Goal: Task Accomplishment & Management: Use online tool/utility

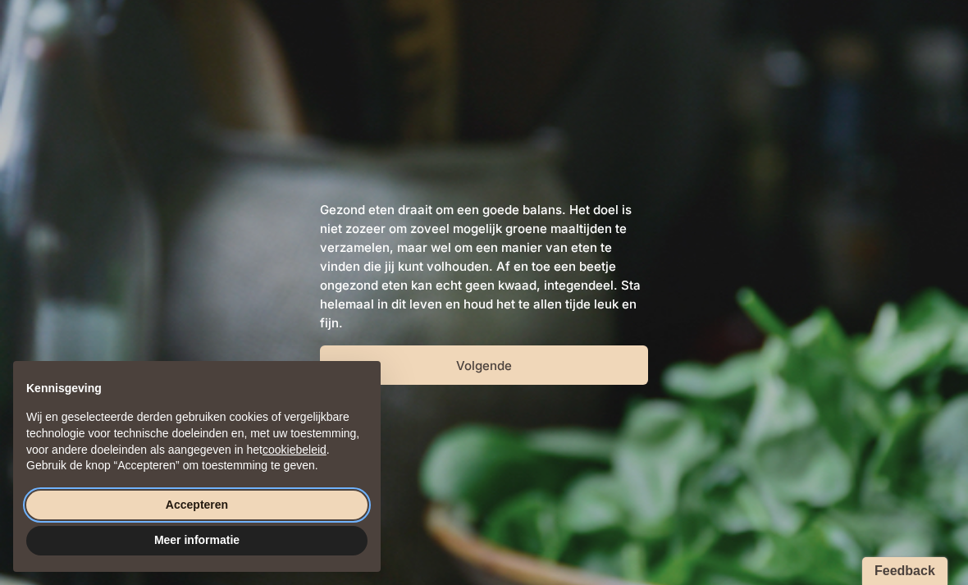
click at [80, 503] on button "Accepteren" at bounding box center [196, 506] width 341 height 30
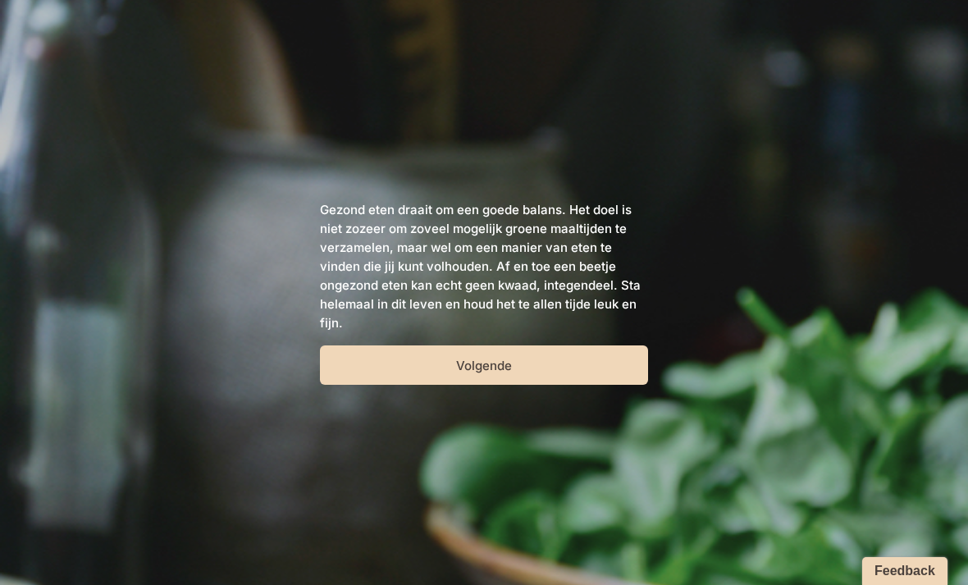
click at [568, 374] on button "Volgende" at bounding box center [484, 364] width 328 height 39
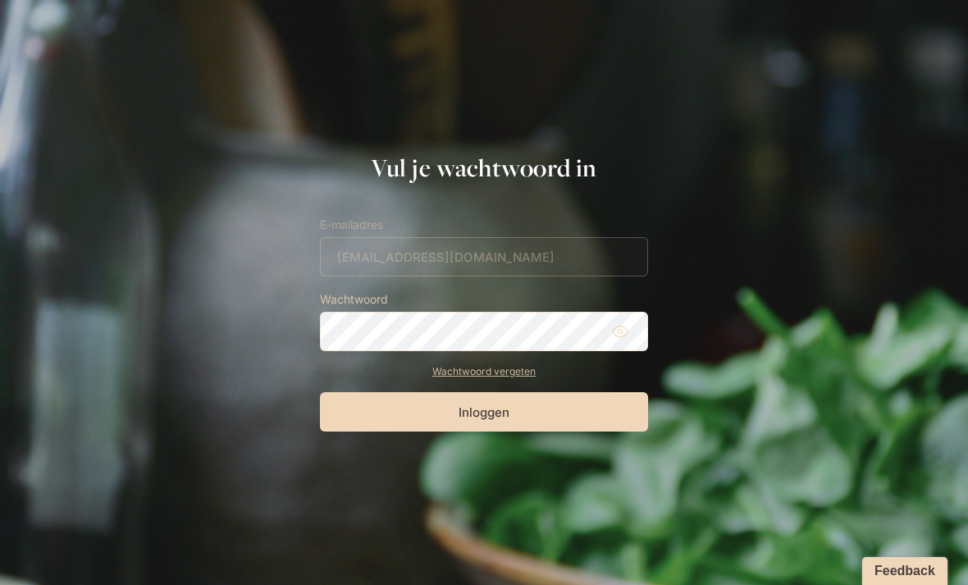
click at [494, 419] on button "Inloggen" at bounding box center [484, 411] width 328 height 39
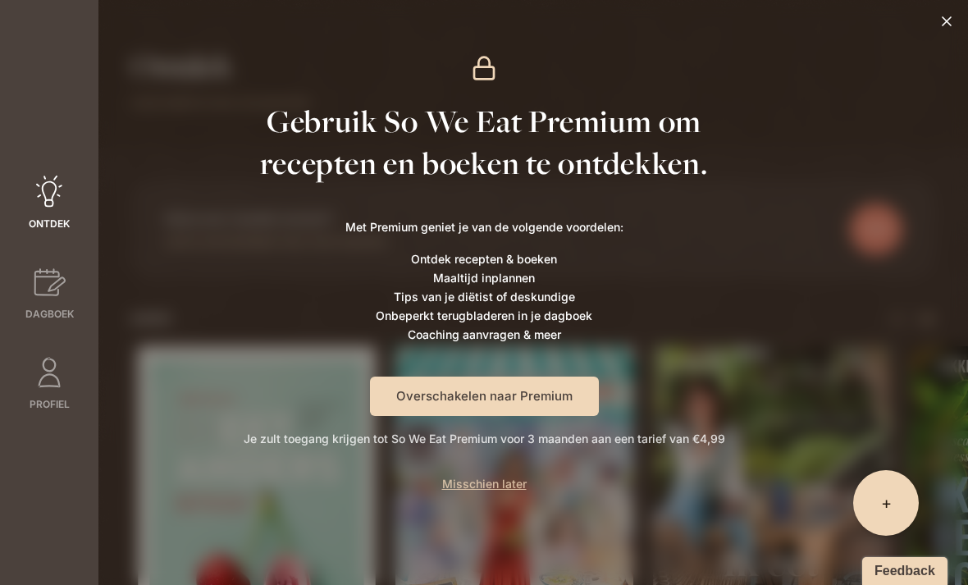
scroll to position [6, 0]
click at [464, 485] on span "Misschien later" at bounding box center [484, 484] width 85 height 14
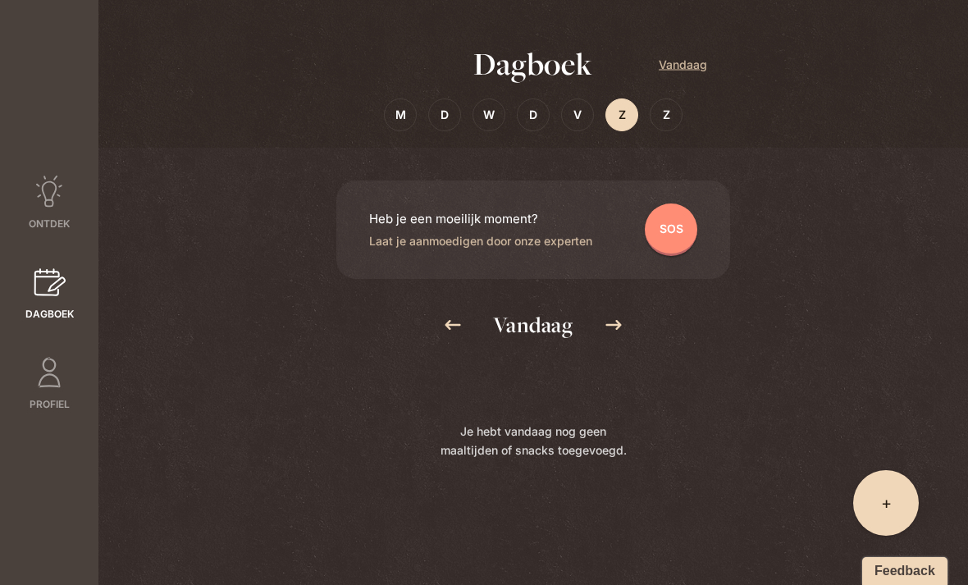
click at [44, 268] on icon at bounding box center [49, 281] width 31 height 27
click at [885, 497] on span "+" at bounding box center [886, 503] width 11 height 23
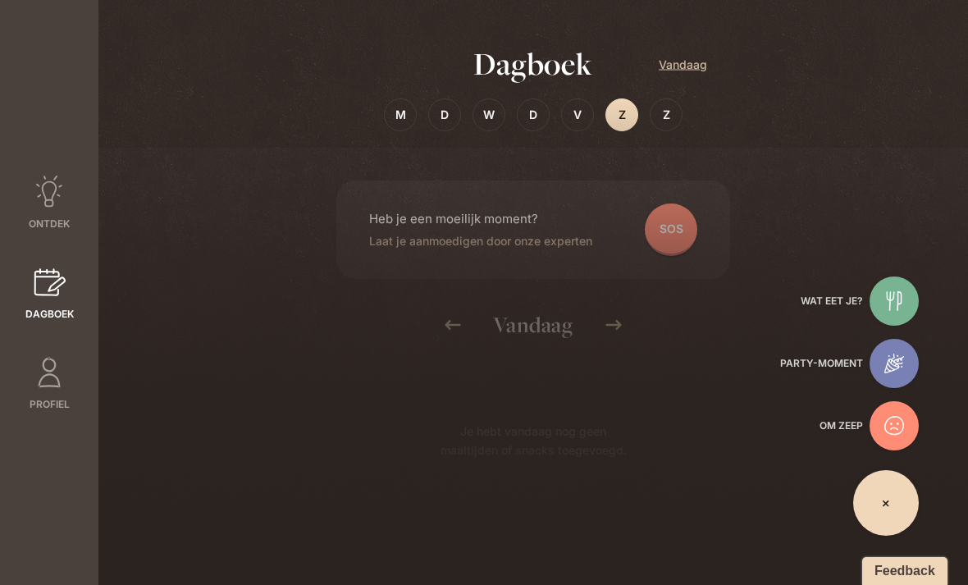
click at [899, 290] on div at bounding box center [894, 301] width 49 height 49
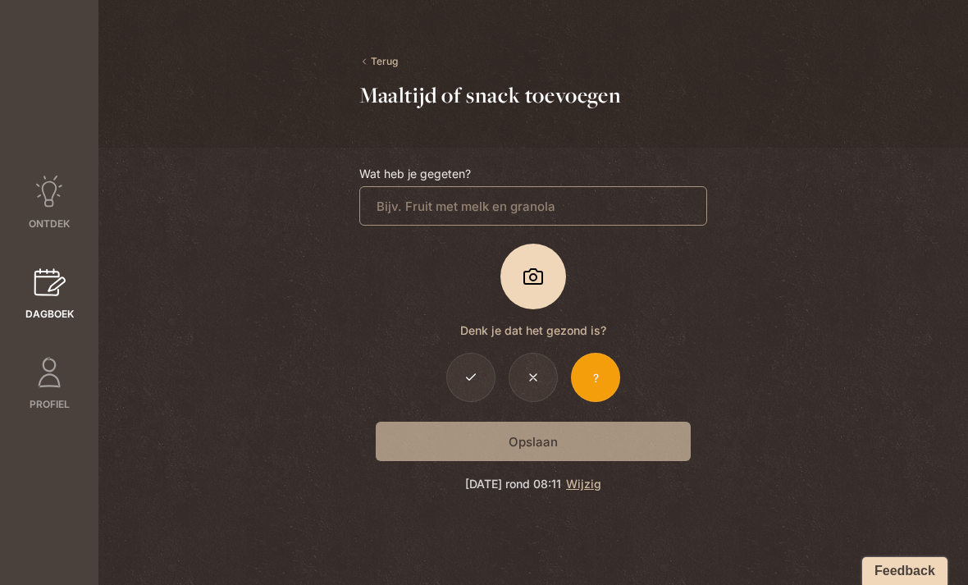
click at [548, 282] on span "Foto" at bounding box center [533, 277] width 56 height 56
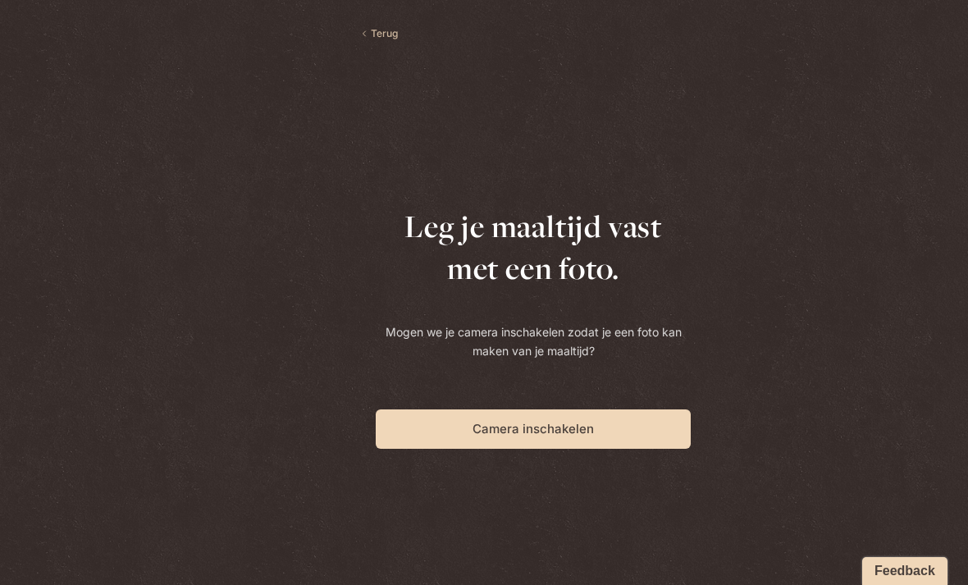
click at [600, 420] on button "Camera inschakelen" at bounding box center [533, 428] width 315 height 39
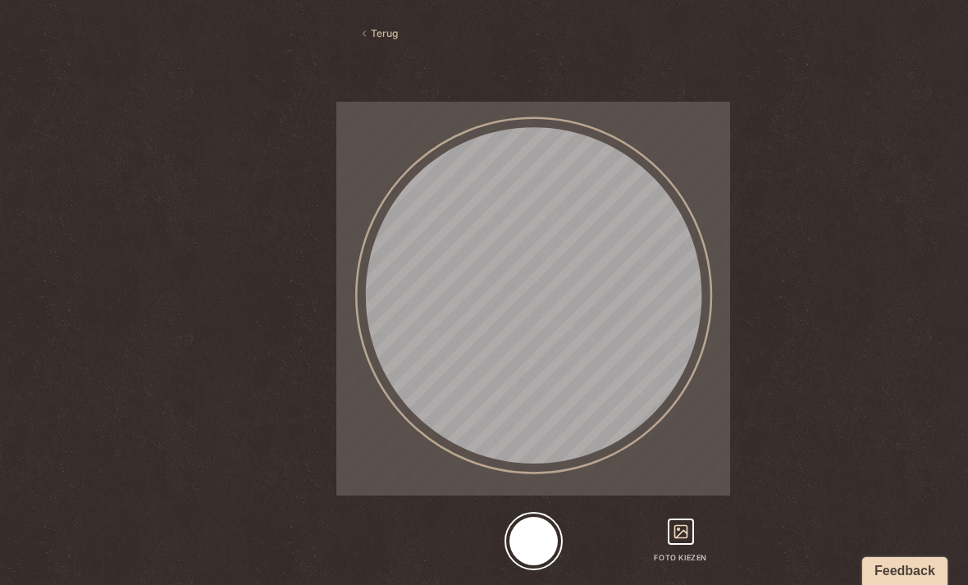
click at [542, 533] on div at bounding box center [534, 541] width 48 height 48
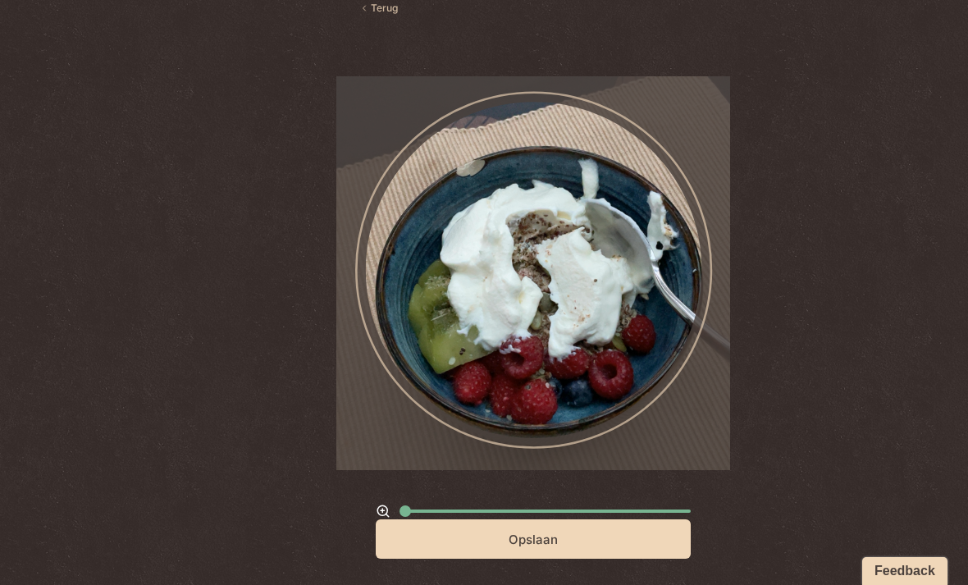
scroll to position [25, 0]
click at [542, 533] on button "Opslaan" at bounding box center [533, 538] width 315 height 39
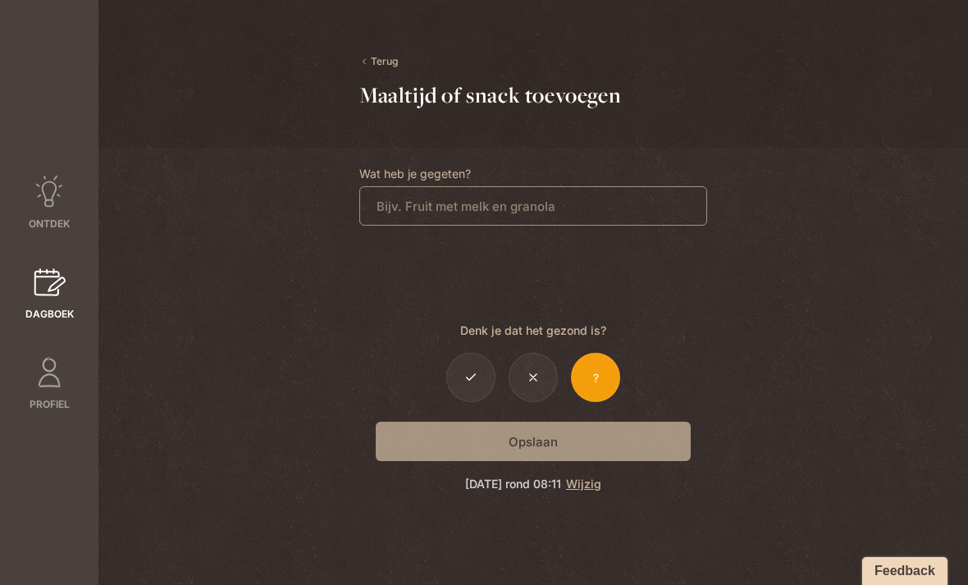
click at [472, 375] on icon at bounding box center [470, 377] width 13 height 13
click at [524, 448] on div "Opslaan" at bounding box center [533, 441] width 348 height 39
click at [912, 573] on button "Feedback" at bounding box center [904, 571] width 89 height 30
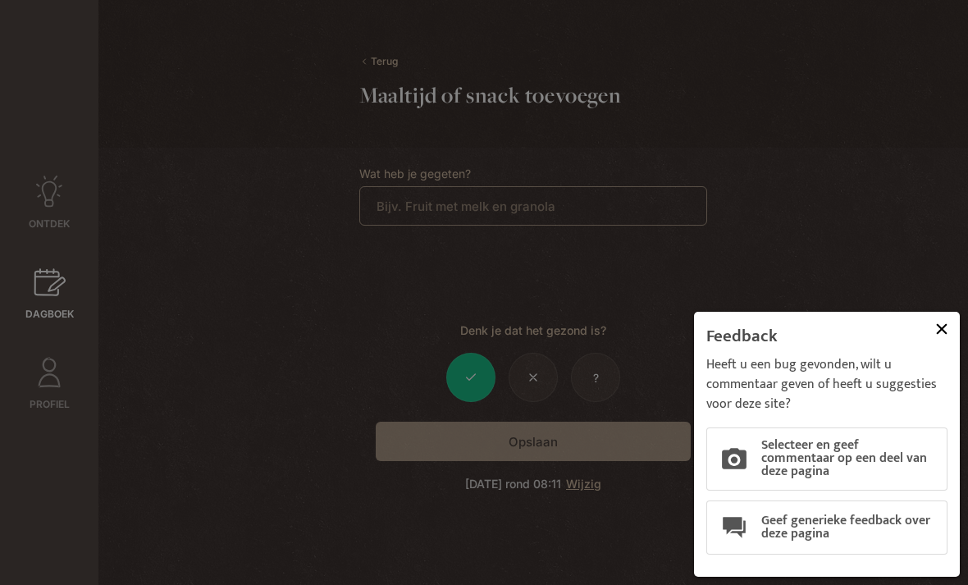
click at [939, 322] on button at bounding box center [942, 329] width 28 height 28
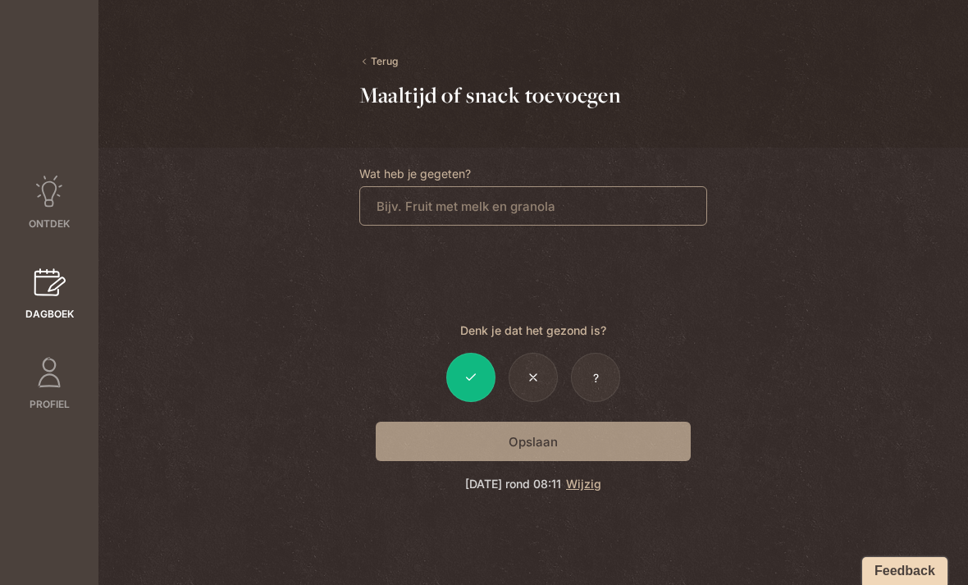
click at [522, 448] on div "Opslaan" at bounding box center [533, 441] width 348 height 39
click at [369, 68] on link "Terug" at bounding box center [378, 61] width 39 height 15
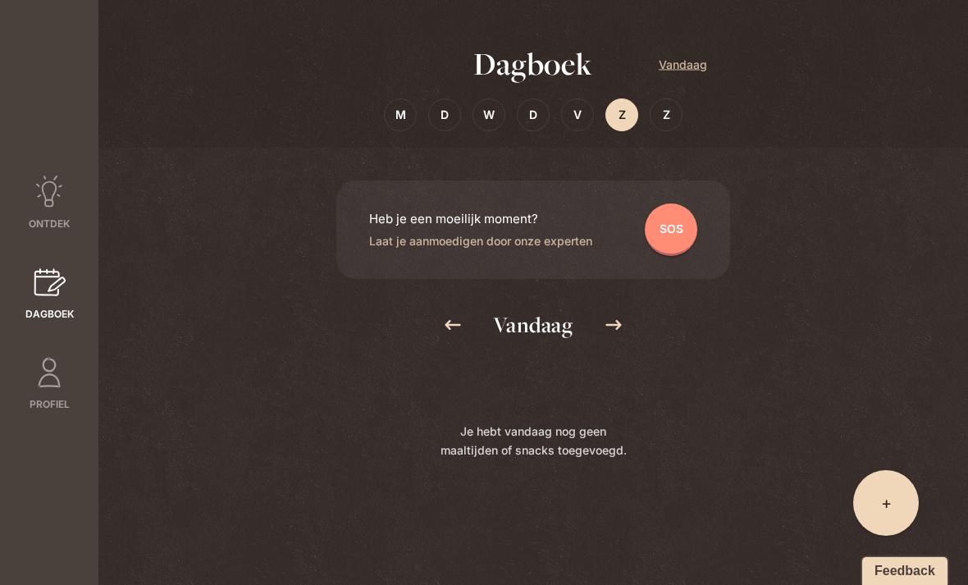
click at [873, 500] on div "+ Wat eet je? Party-moment Om zeep" at bounding box center [886, 503] width 66 height 66
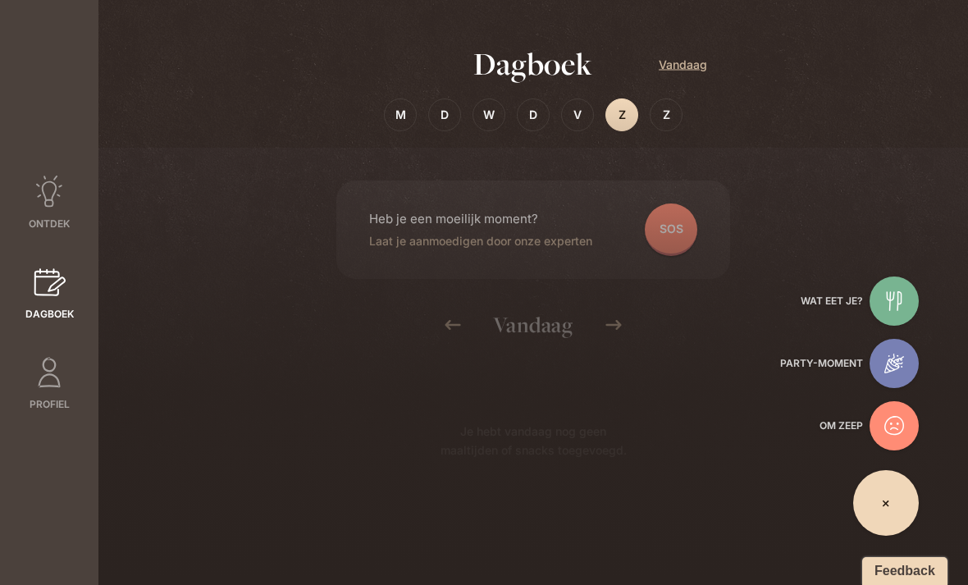
click at [894, 300] on icon at bounding box center [895, 301] width 20 height 20
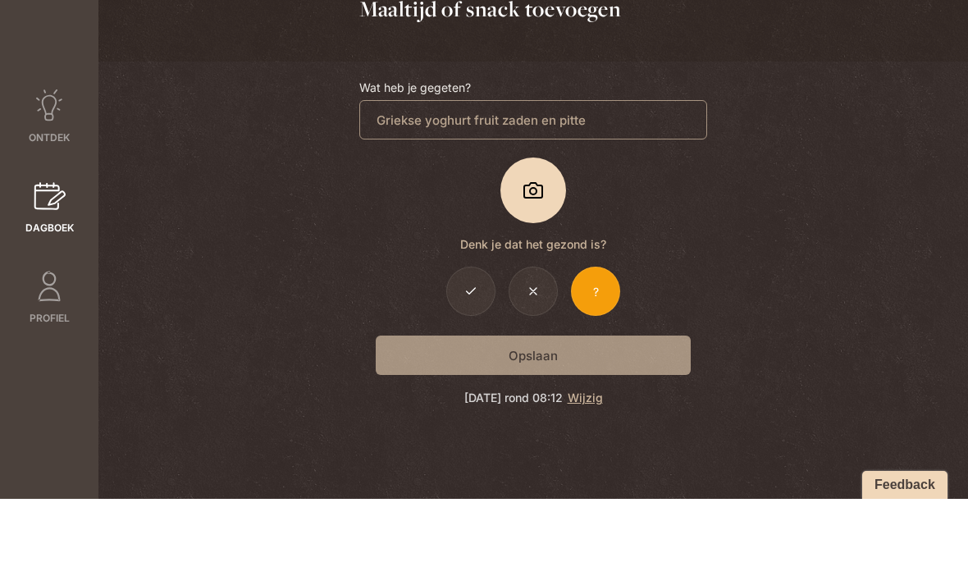
type input "Griekse yoghurt fruit zaden en pitten"
click at [530, 249] on span "Foto" at bounding box center [533, 277] width 56 height 56
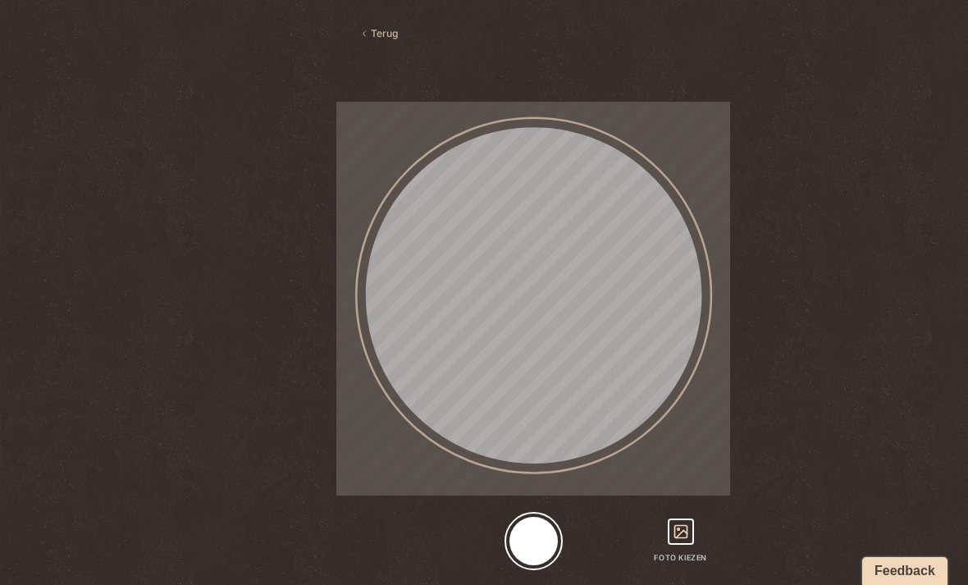
click at [544, 536] on div at bounding box center [534, 541] width 48 height 48
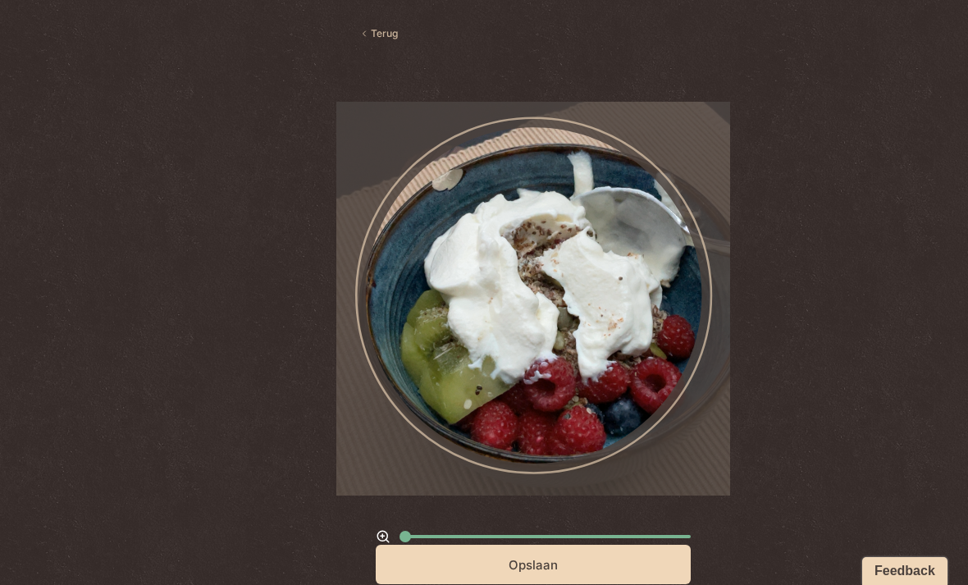
click at [555, 561] on button "Opslaan" at bounding box center [533, 564] width 315 height 39
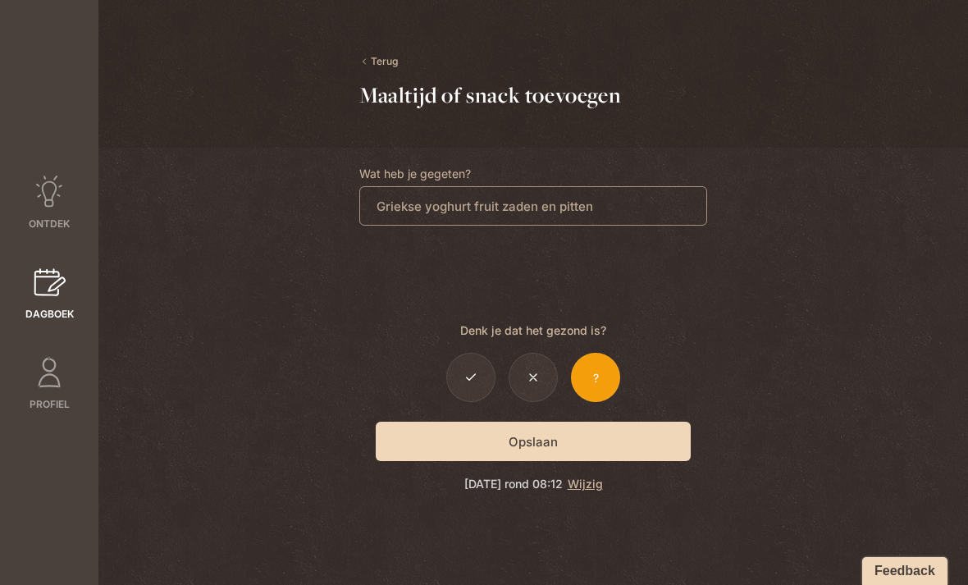
click at [471, 383] on icon at bounding box center [470, 377] width 13 height 13
click at [439, 433] on button "Opslaan" at bounding box center [533, 441] width 315 height 39
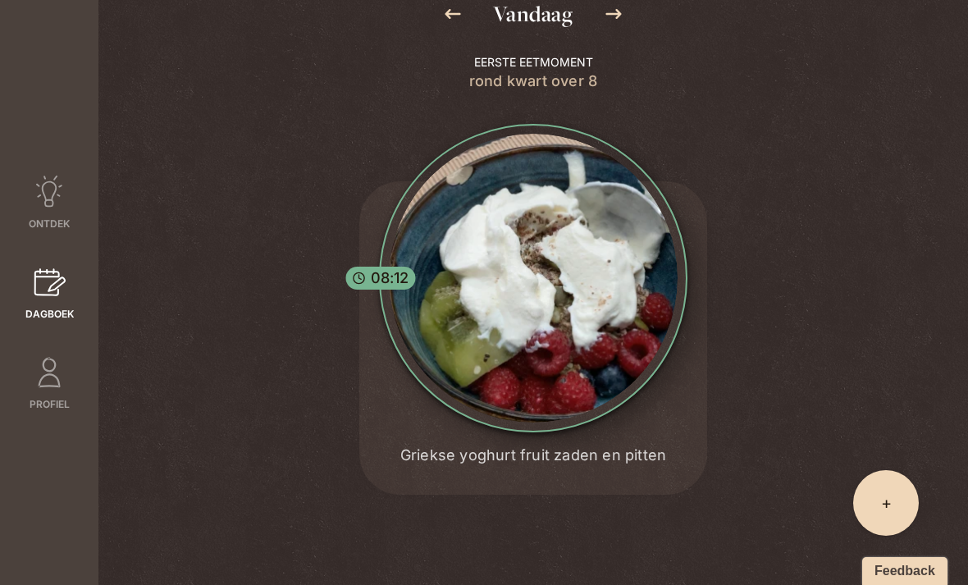
scroll to position [311, 0]
click at [24, 266] on link "Dagboek" at bounding box center [49, 294] width 98 height 56
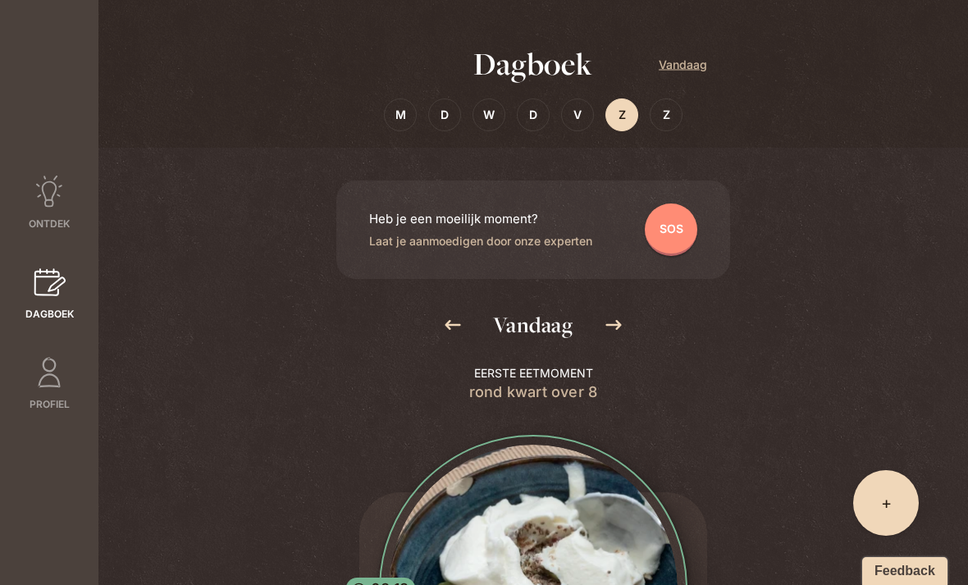
click at [619, 328] on icon at bounding box center [614, 325] width 16 height 10
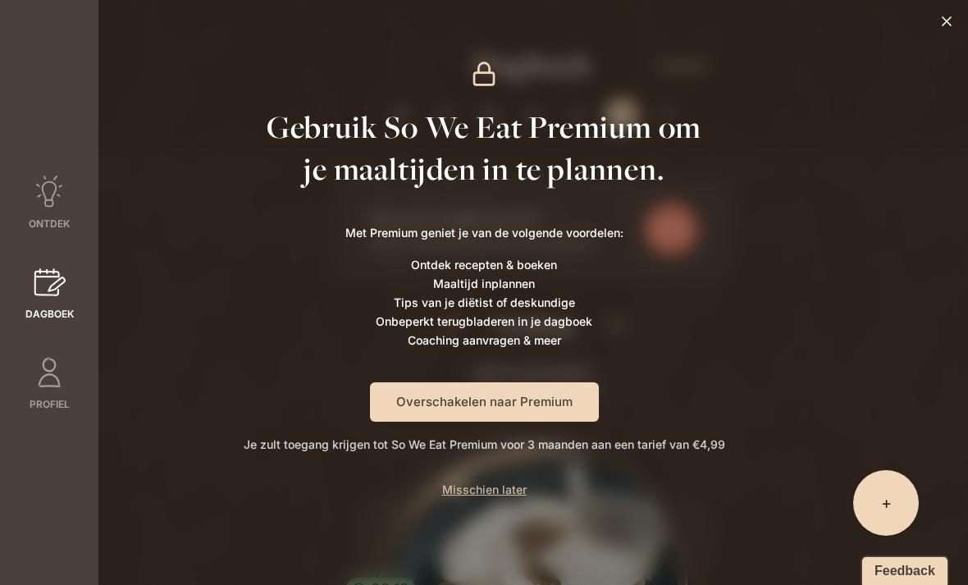
click at [193, 316] on div "Gebruik So We Eat Premium om je maaltijden in te plannen. Met Premium geniet je…" at bounding box center [484, 292] width 968 height 585
click at [486, 486] on span "Misschien later" at bounding box center [484, 489] width 85 height 14
